Goal: Navigation & Orientation: Find specific page/section

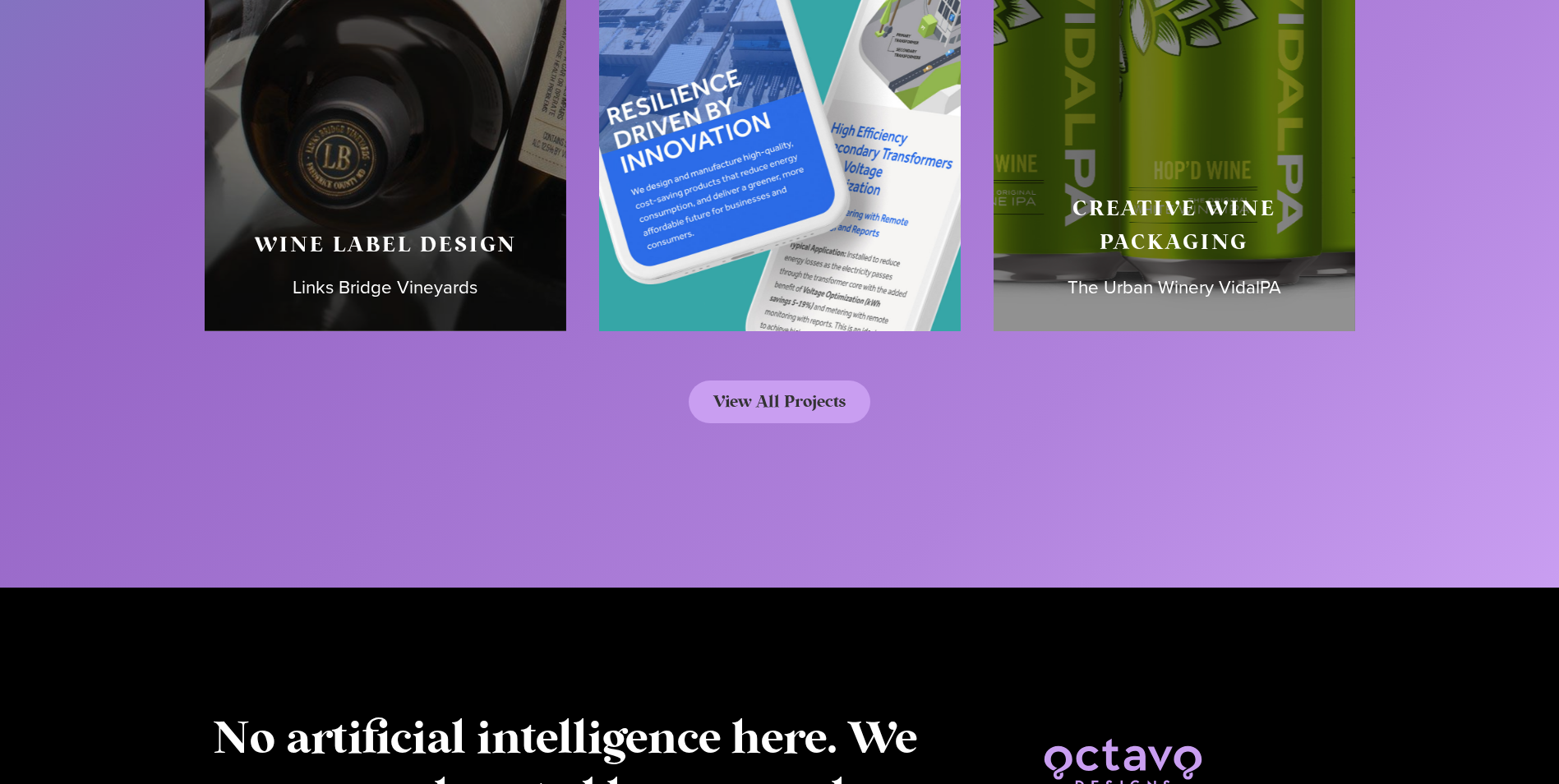
scroll to position [8049, 0]
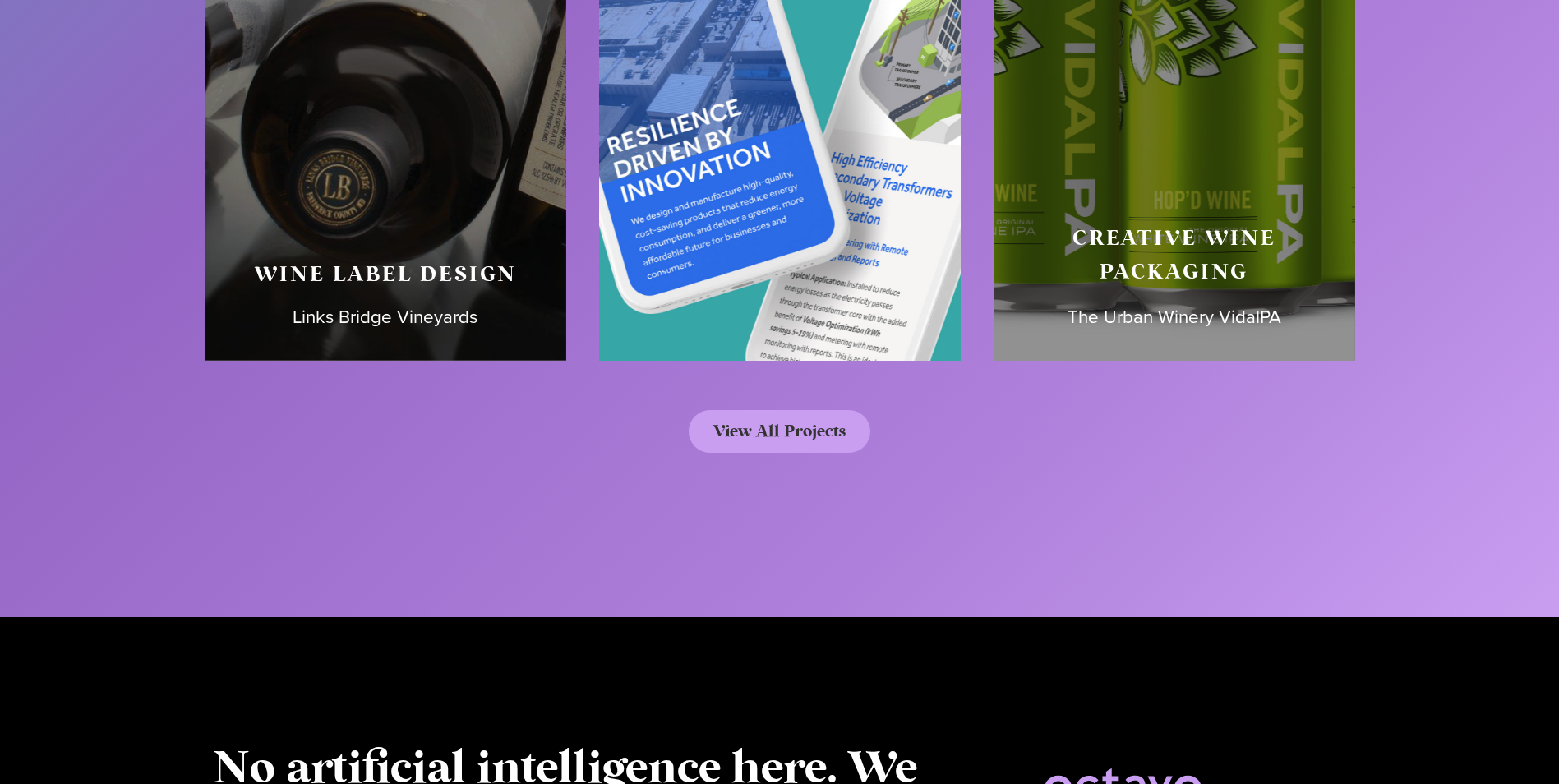
click at [809, 200] on div "Website Redesign Net Zero Power" at bounding box center [780, 114] width 362 height 493
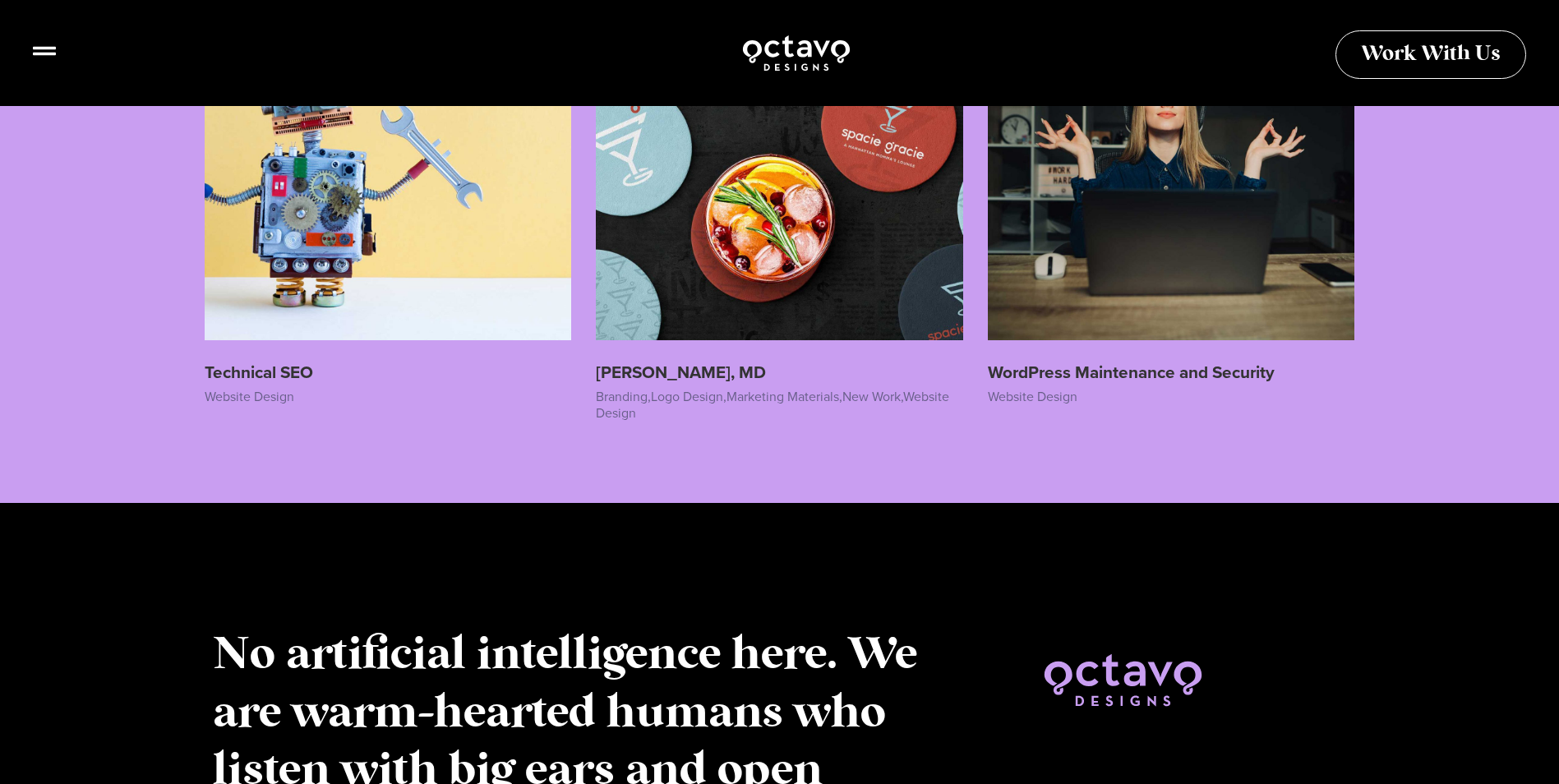
scroll to position [6239, 0]
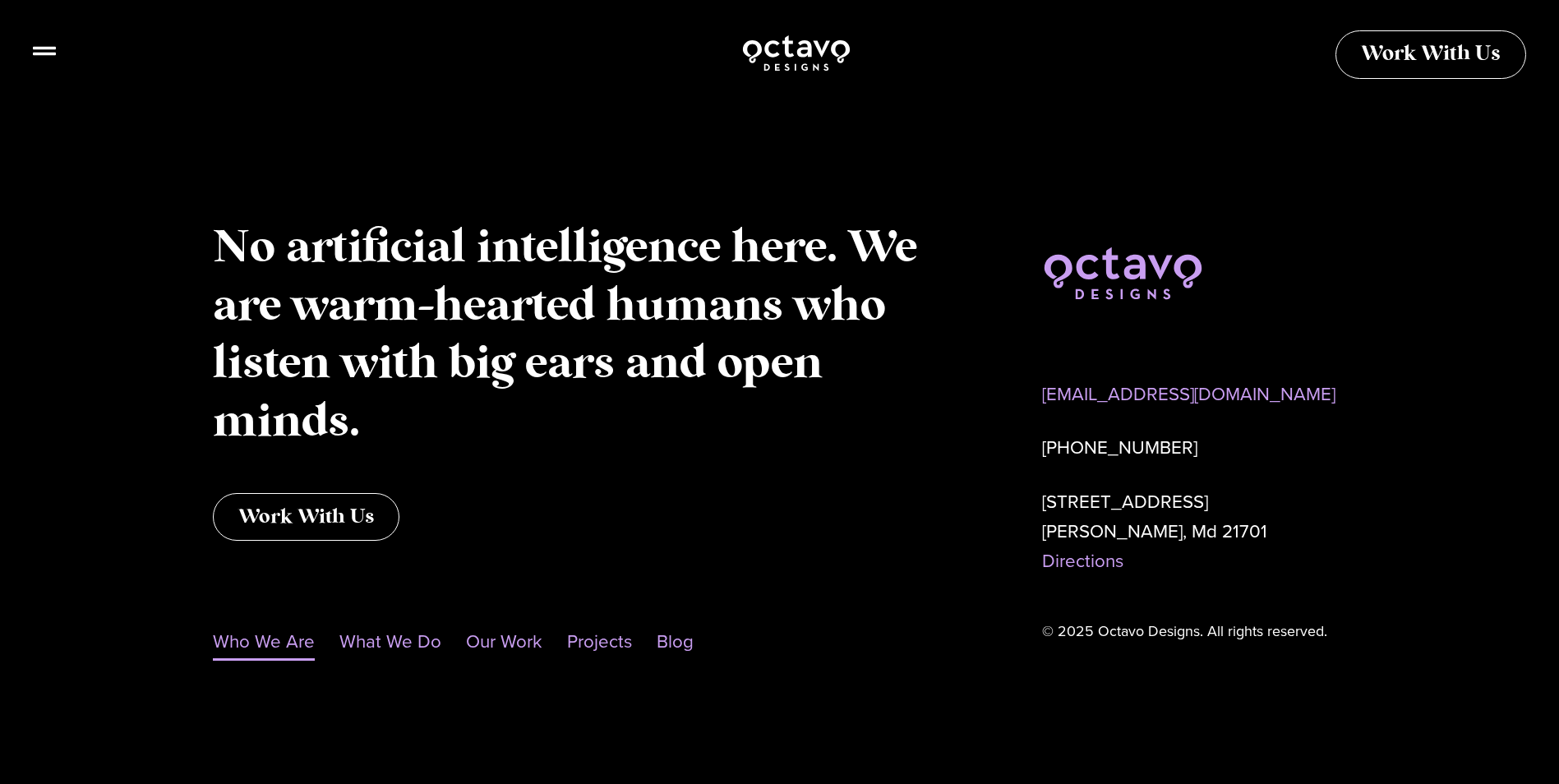
click at [259, 647] on link "Who We Are" at bounding box center [263, 641] width 102 height 38
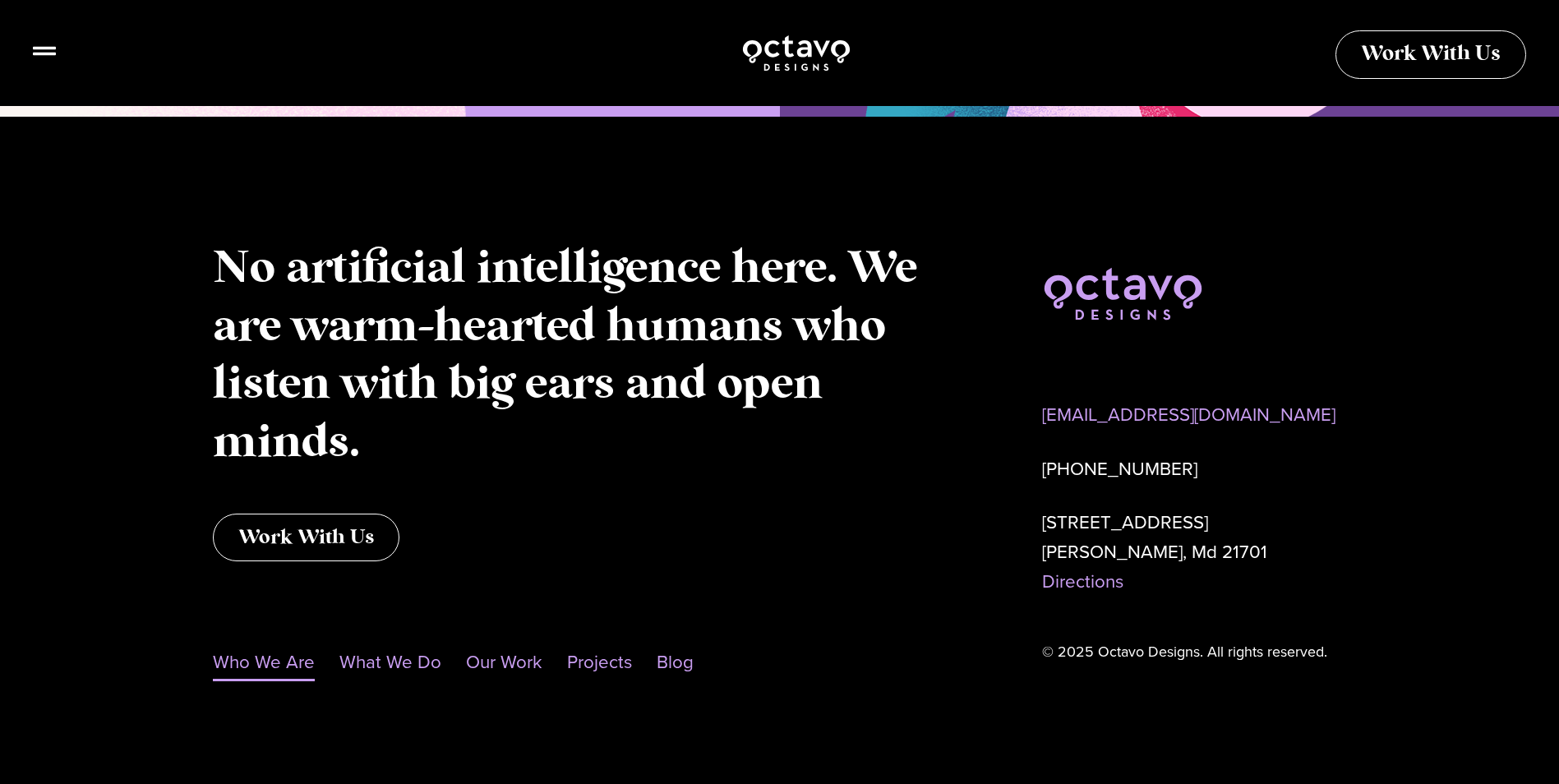
scroll to position [1618, 0]
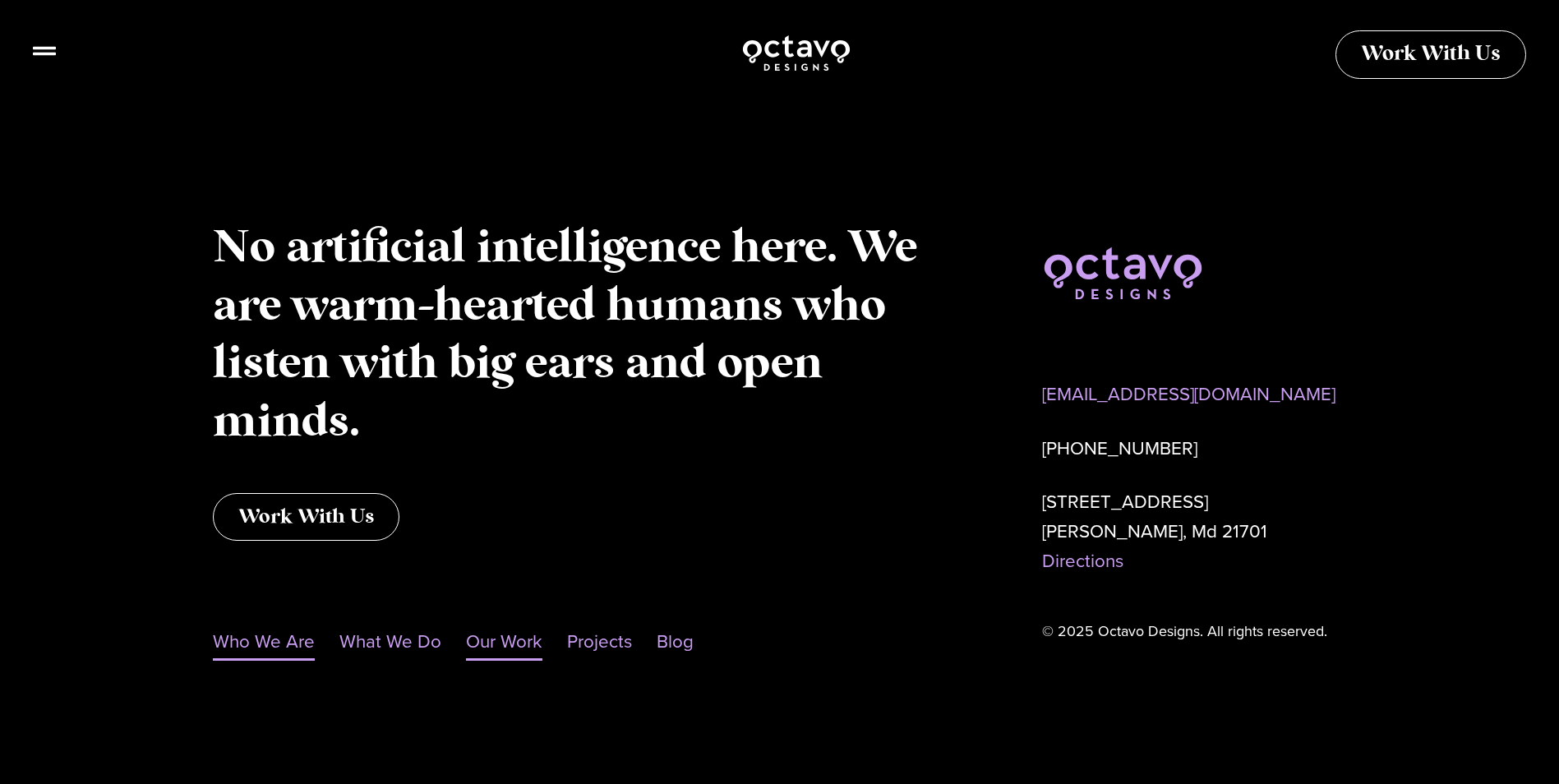
click at [509, 641] on link "Our Work" at bounding box center [503, 641] width 77 height 38
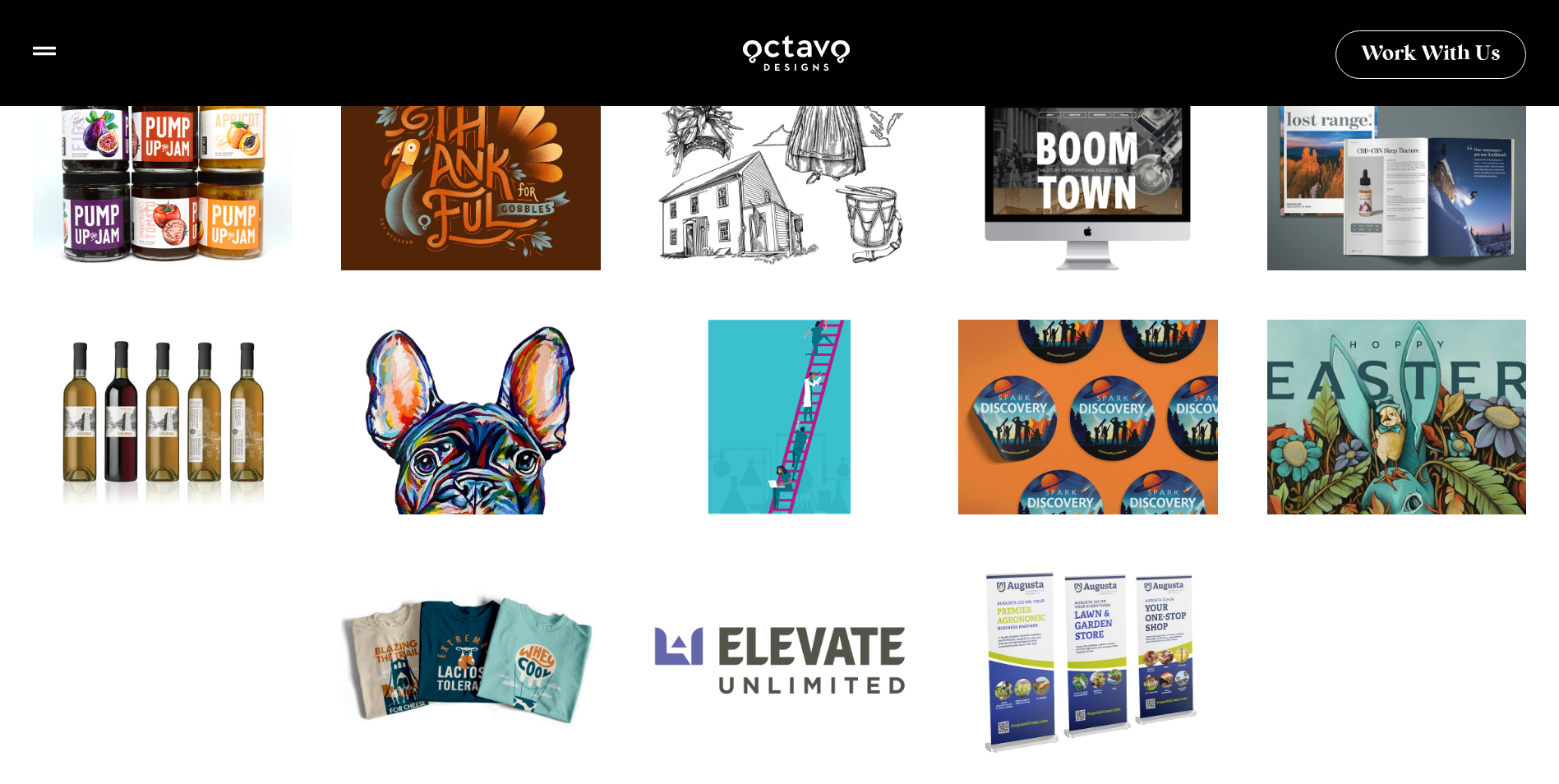
scroll to position [3367, 0]
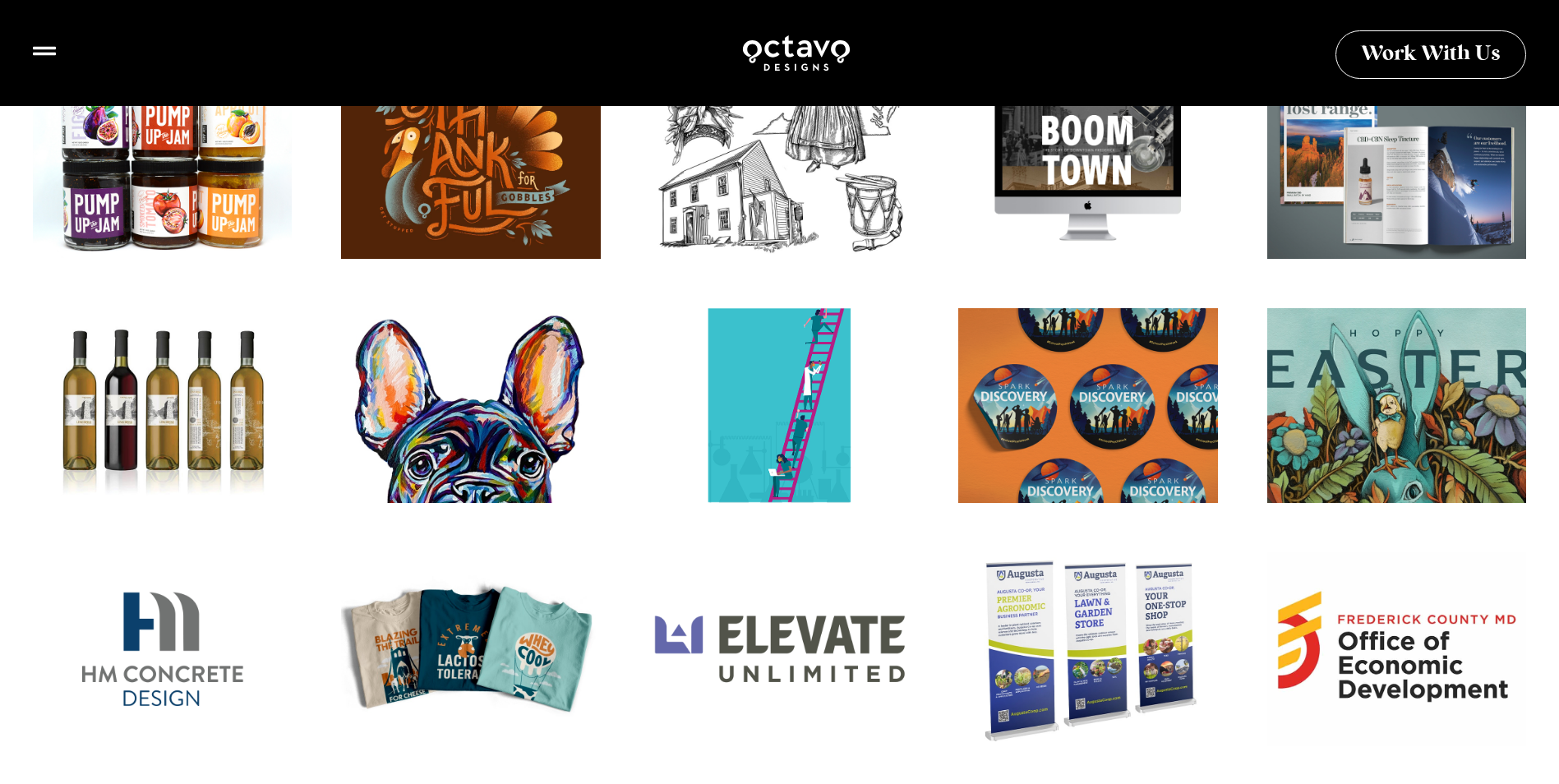
click at [447, 414] on div at bounding box center [470, 415] width 285 height 214
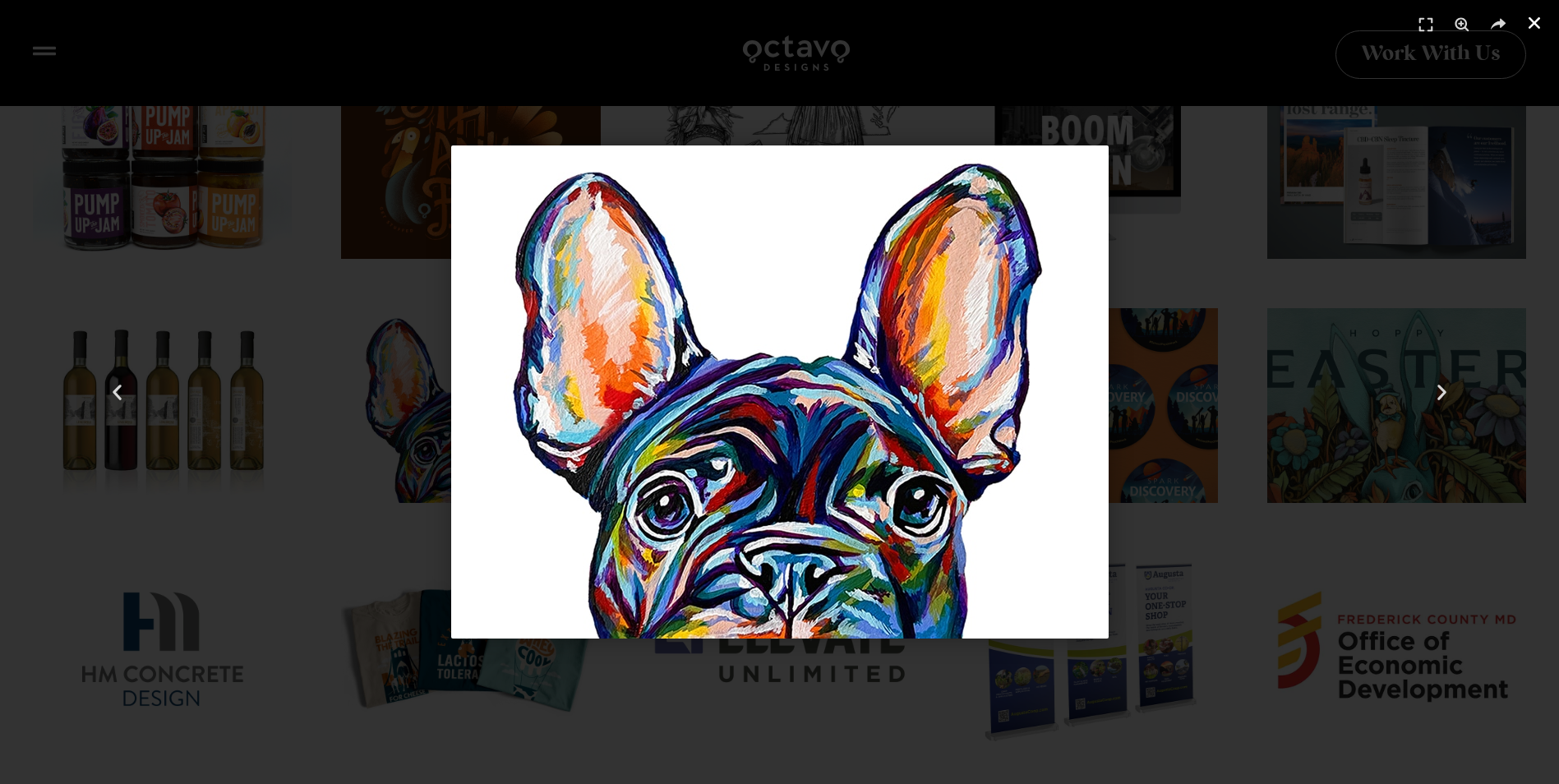
click at [1531, 25] on use "Close (Esc)" at bounding box center [1534, 23] width 12 height 12
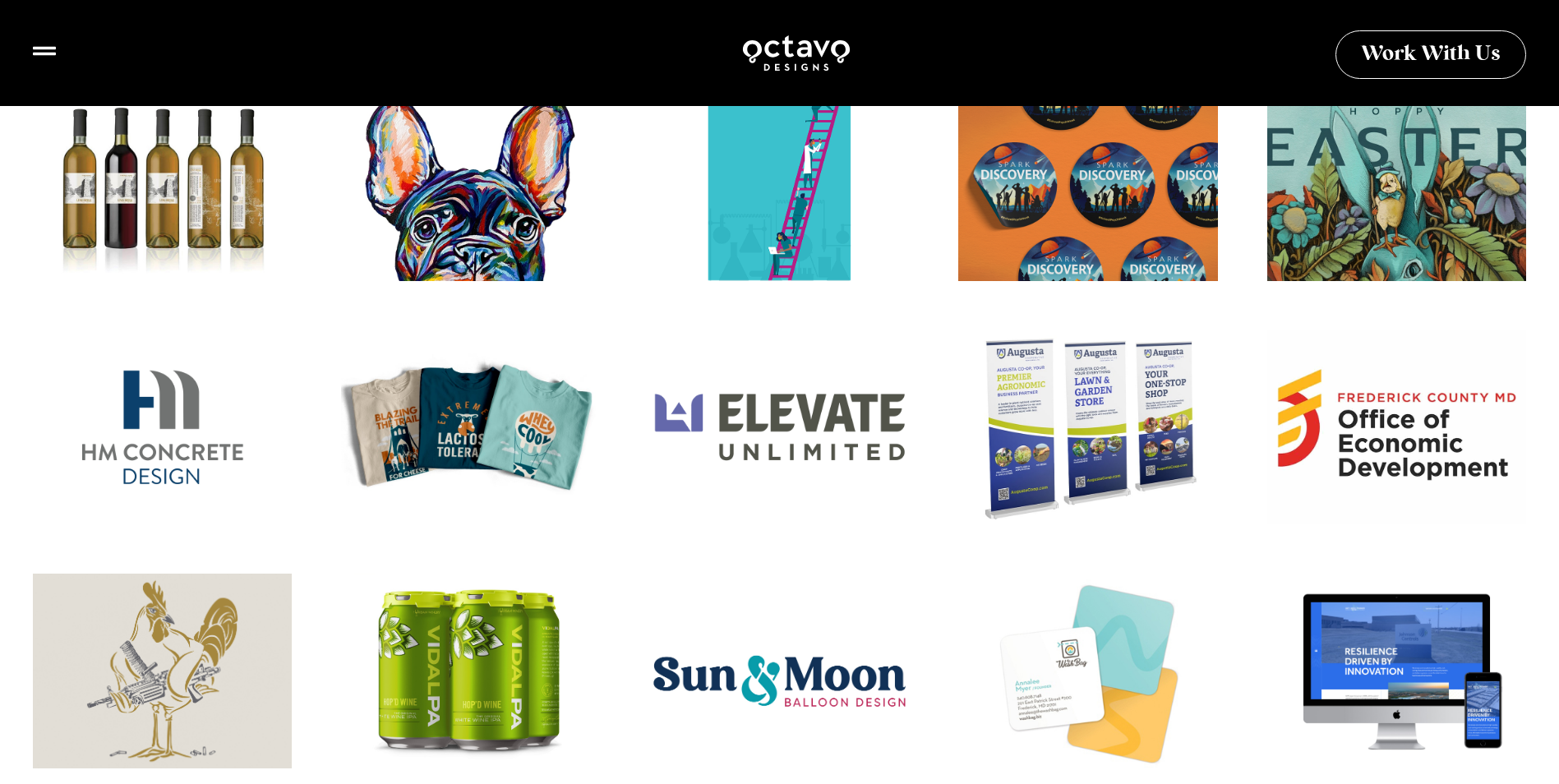
scroll to position [3696, 0]
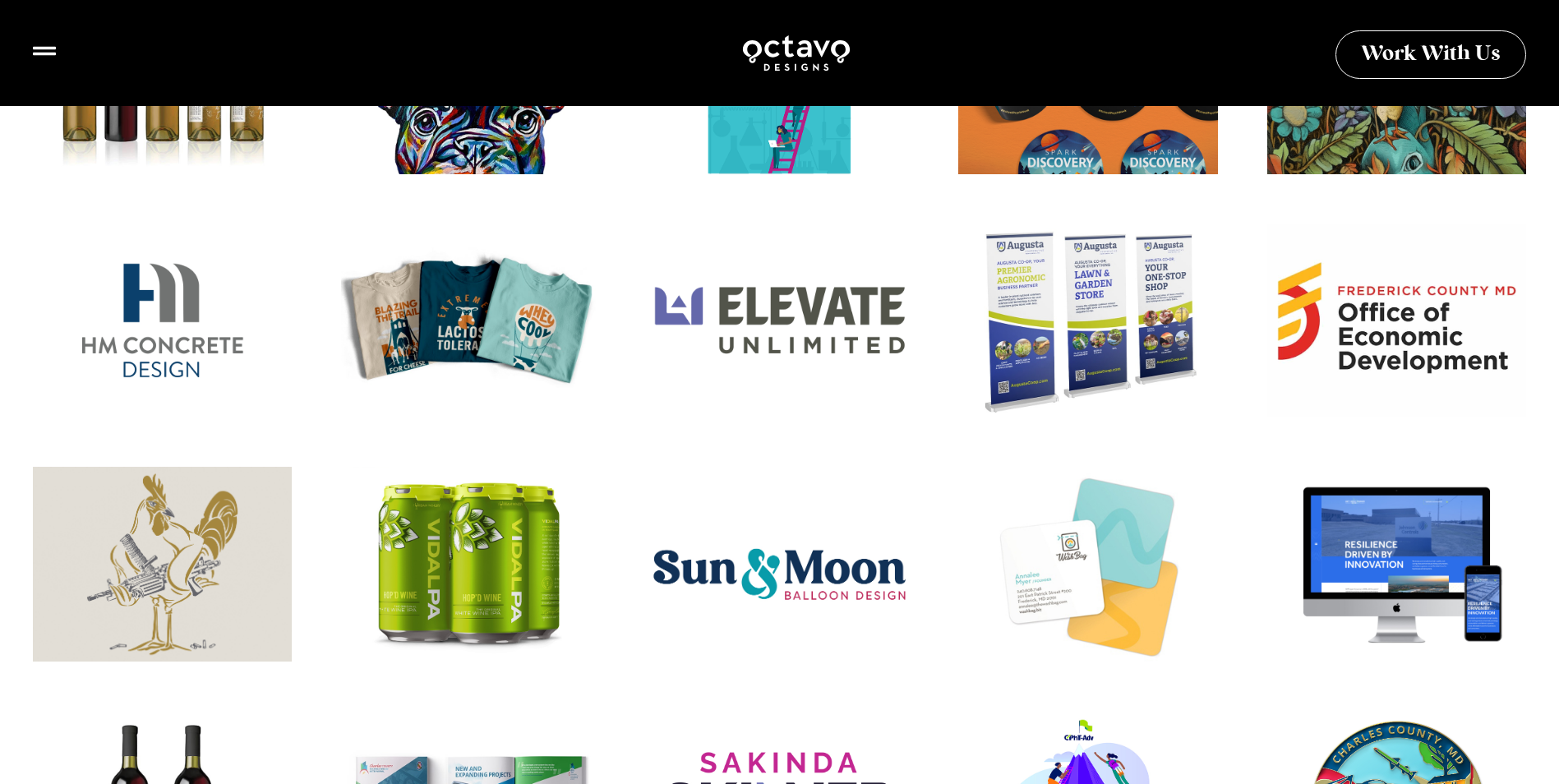
click at [836, 565] on div at bounding box center [779, 573] width 285 height 214
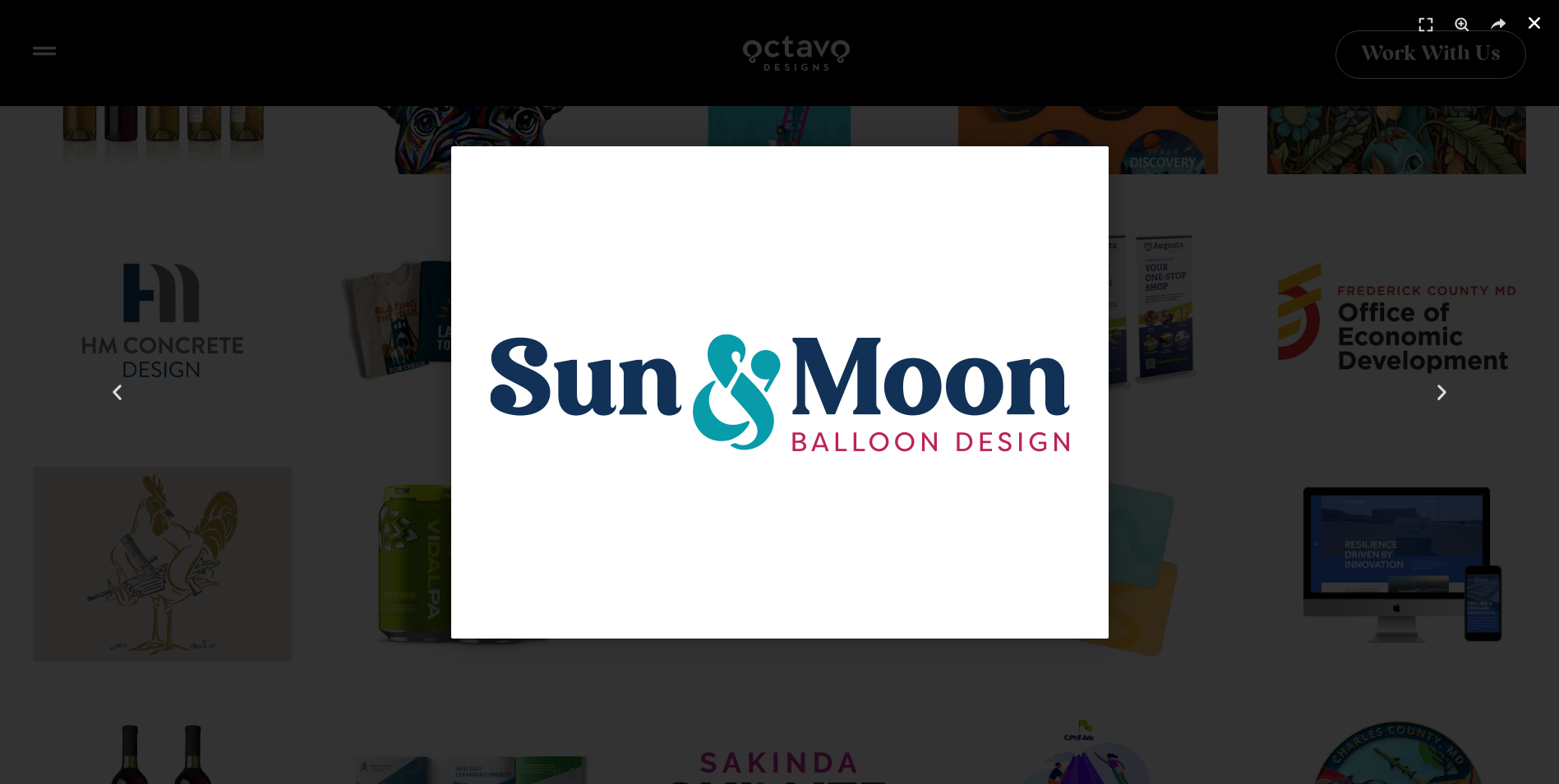
click at [1535, 24] on use "Close (Esc)" at bounding box center [1534, 23] width 12 height 12
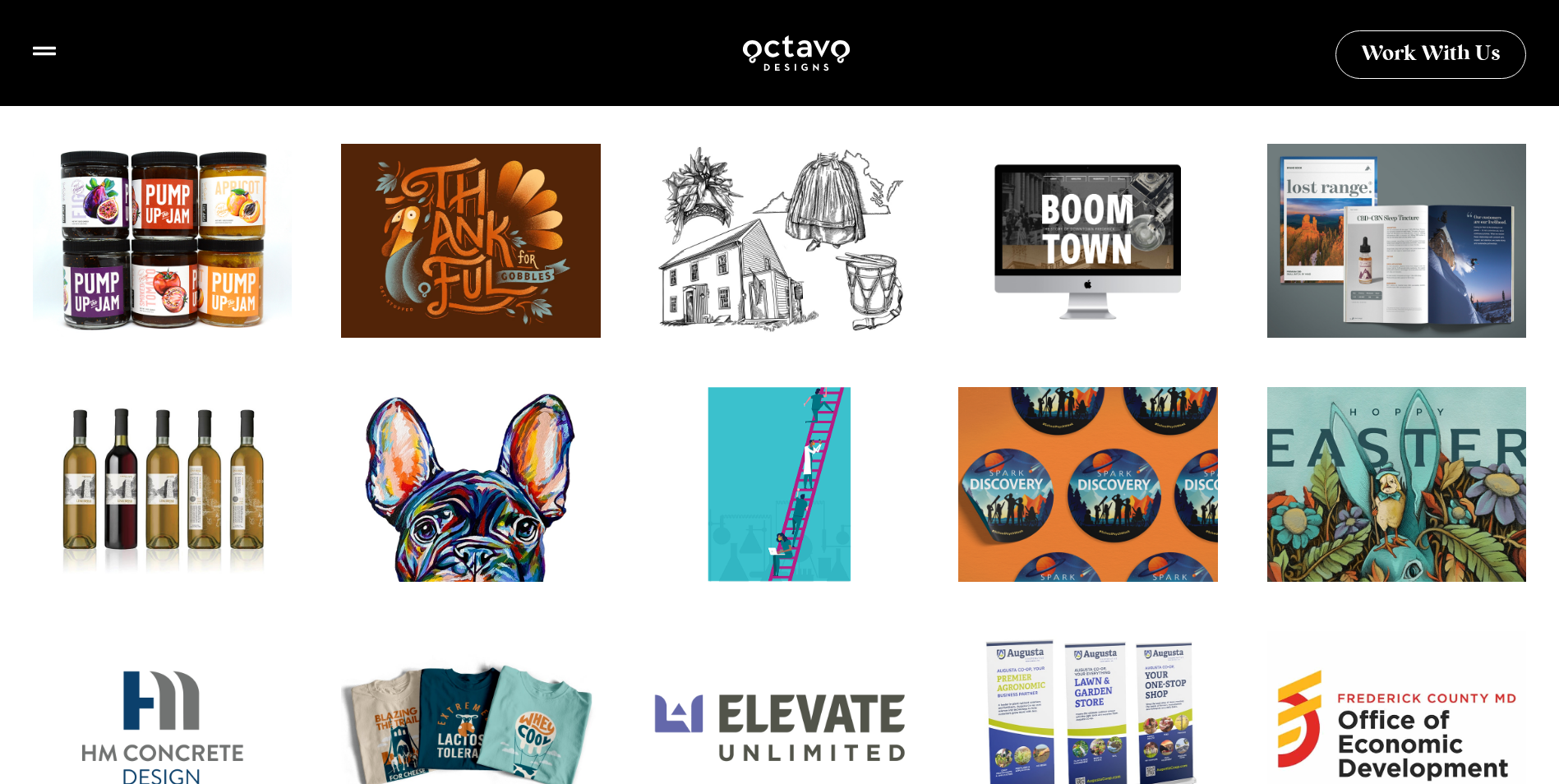
scroll to position [3286, 0]
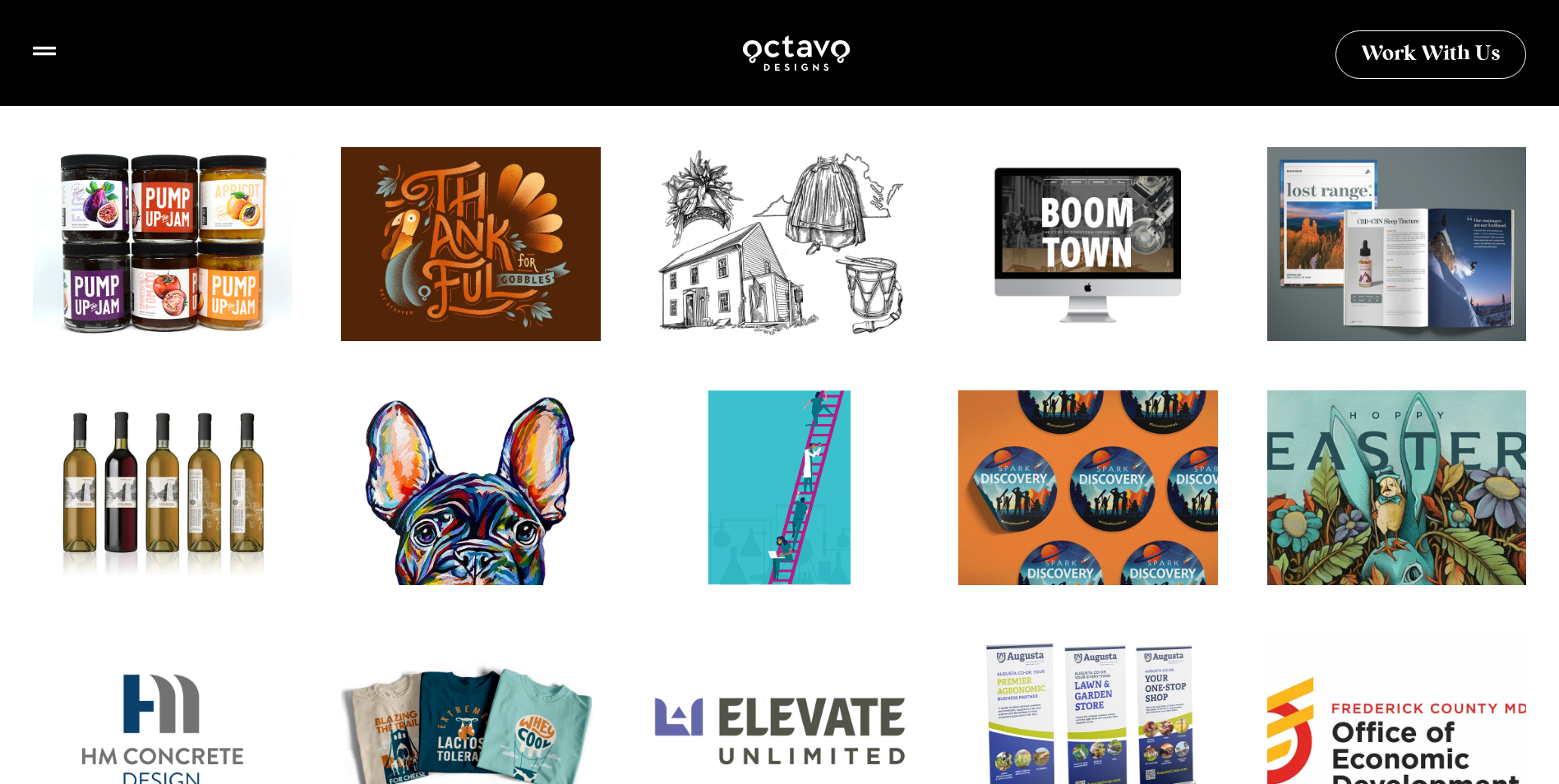
click at [1418, 752] on div "Frederick County Office of Economic Development Logo" at bounding box center [1396, 741] width 285 height 214
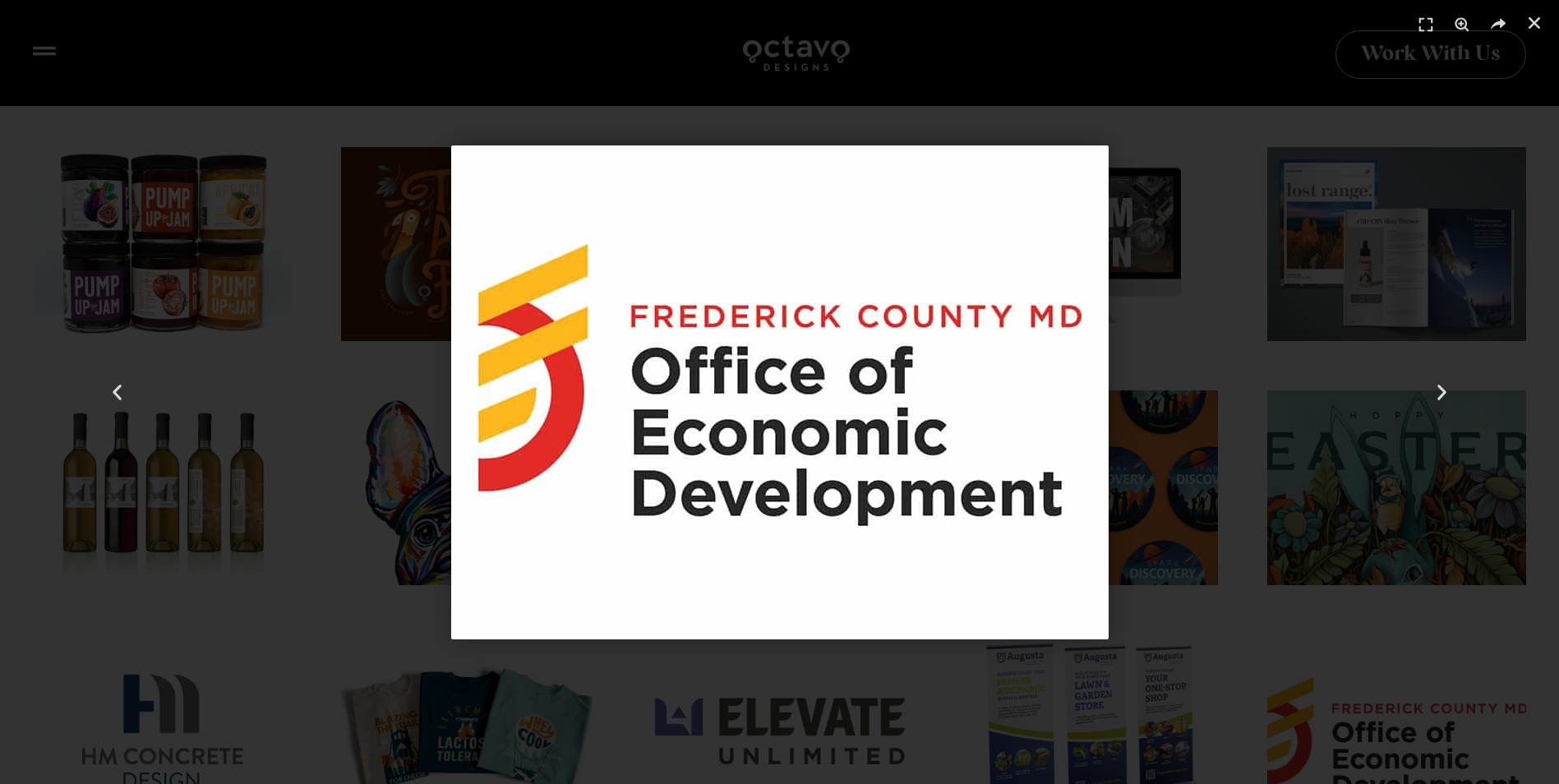
click at [503, 147] on img "70 / 312" at bounding box center [780, 392] width 657 height 494
click at [1540, 22] on icon "Close (Esc)" at bounding box center [1534, 22] width 17 height 17
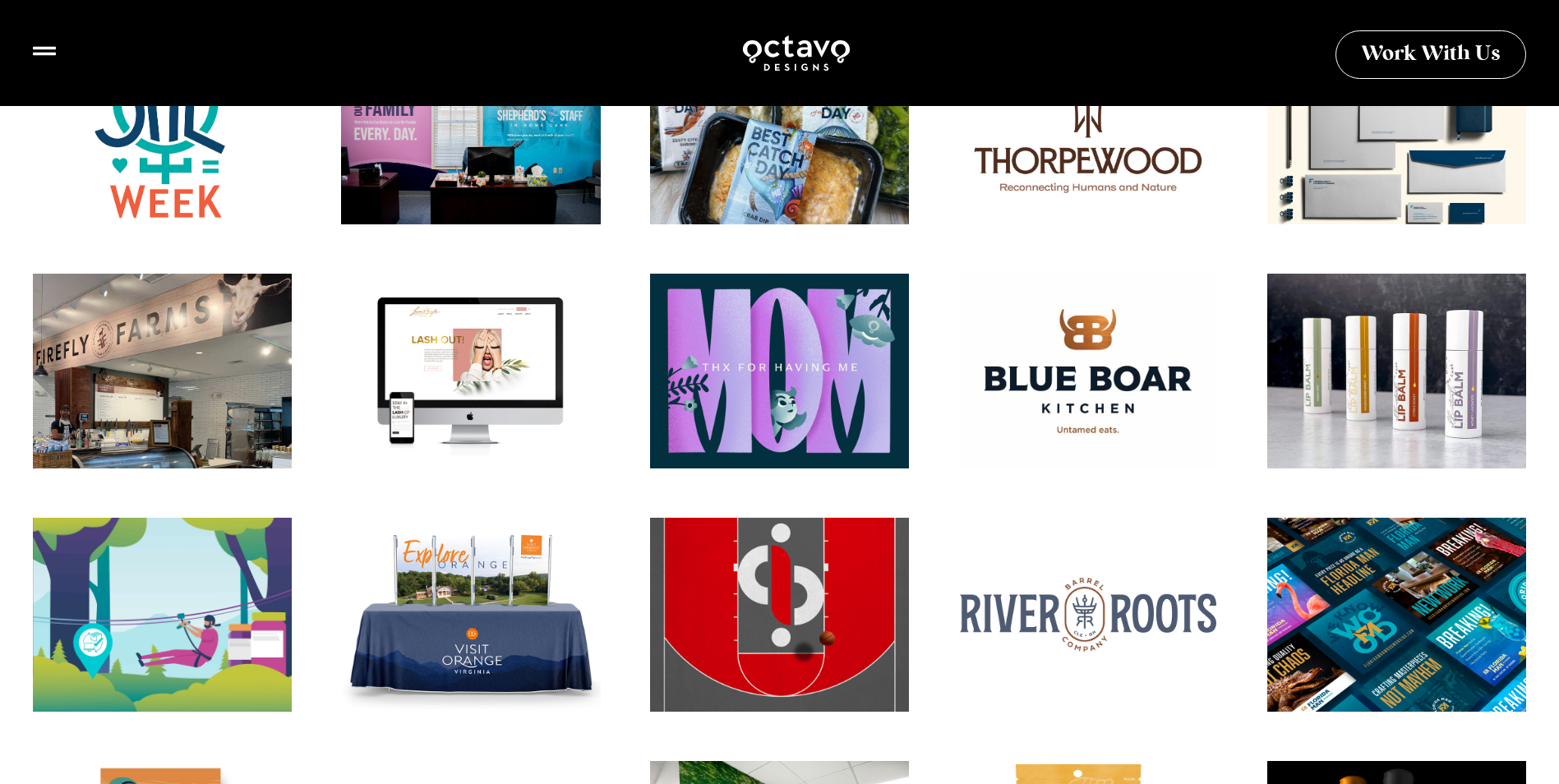
scroll to position [1889, 0]
